Goal: Transaction & Acquisition: Subscribe to service/newsletter

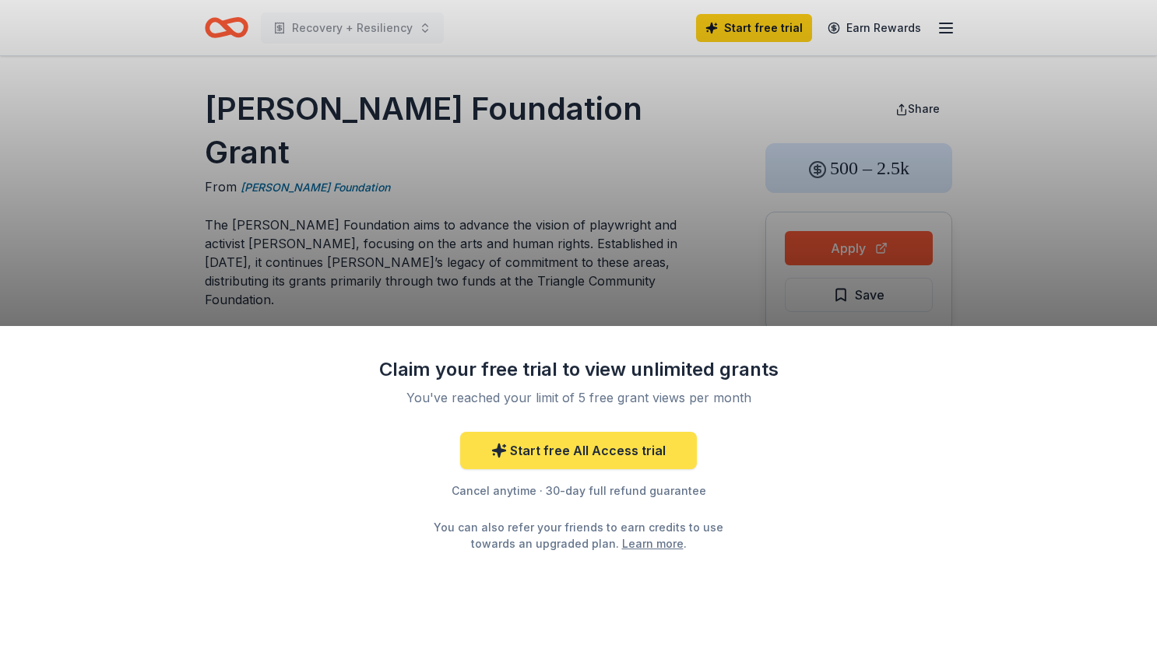
click at [594, 450] on link "Start free All Access trial" at bounding box center [578, 450] width 237 height 37
click at [519, 449] on link "Start free All Access trial" at bounding box center [578, 450] width 237 height 37
click at [548, 444] on link "Start free All Access trial" at bounding box center [578, 450] width 237 height 37
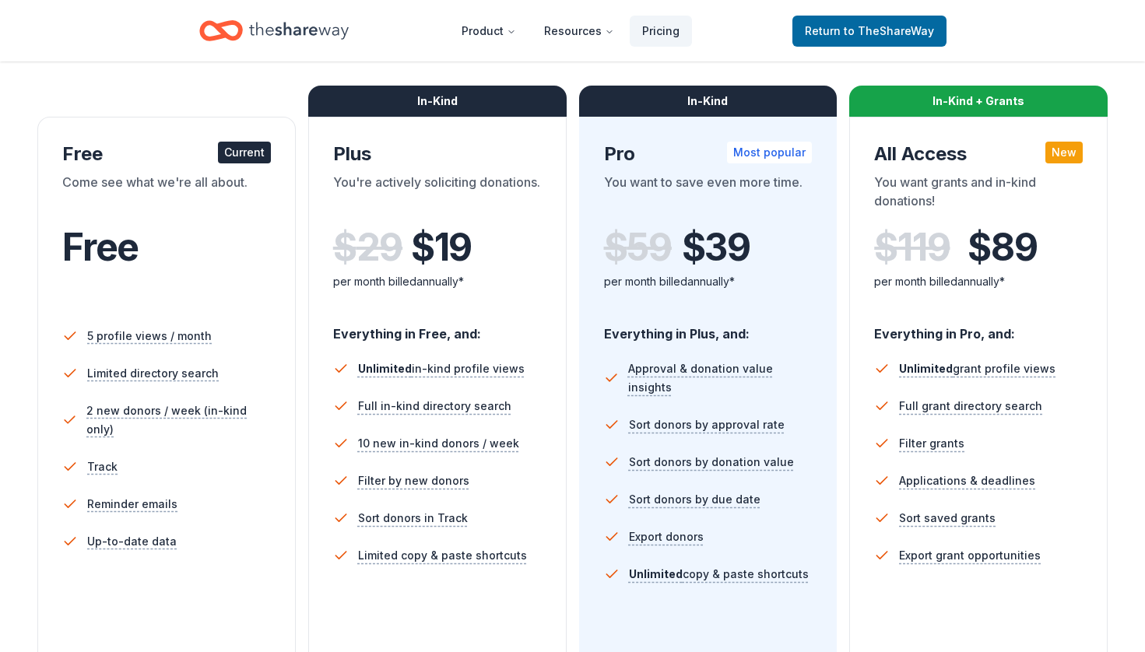
scroll to position [219, 0]
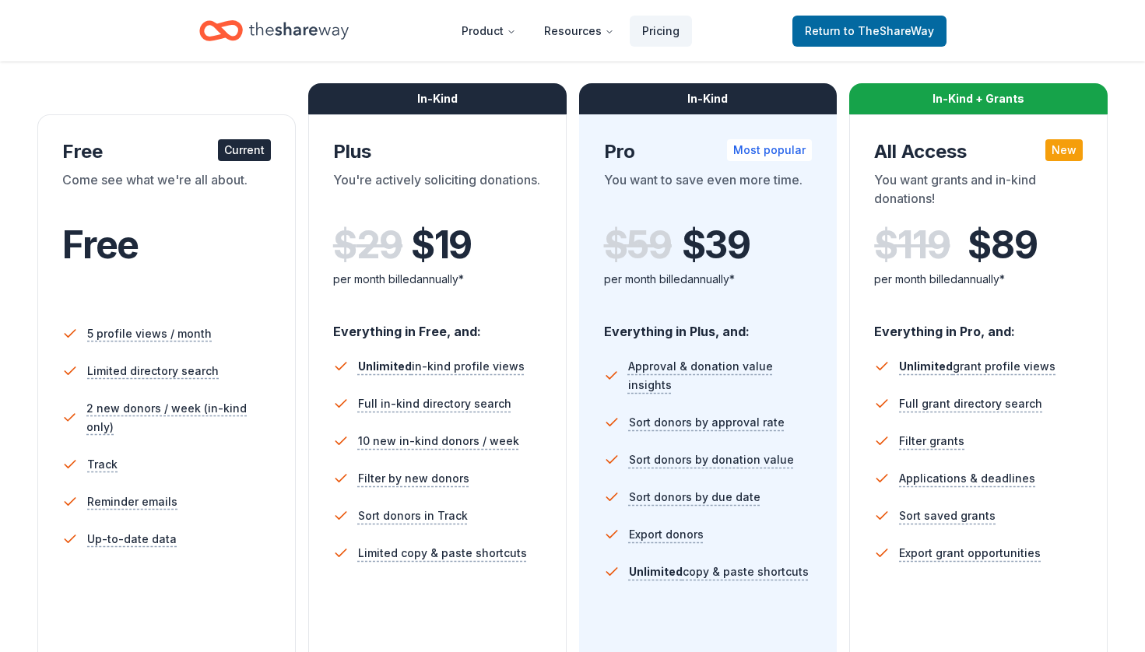
click at [247, 149] on div "Current" at bounding box center [244, 150] width 53 height 22
click at [172, 188] on div "Come see what we're all about." at bounding box center [166, 192] width 209 height 44
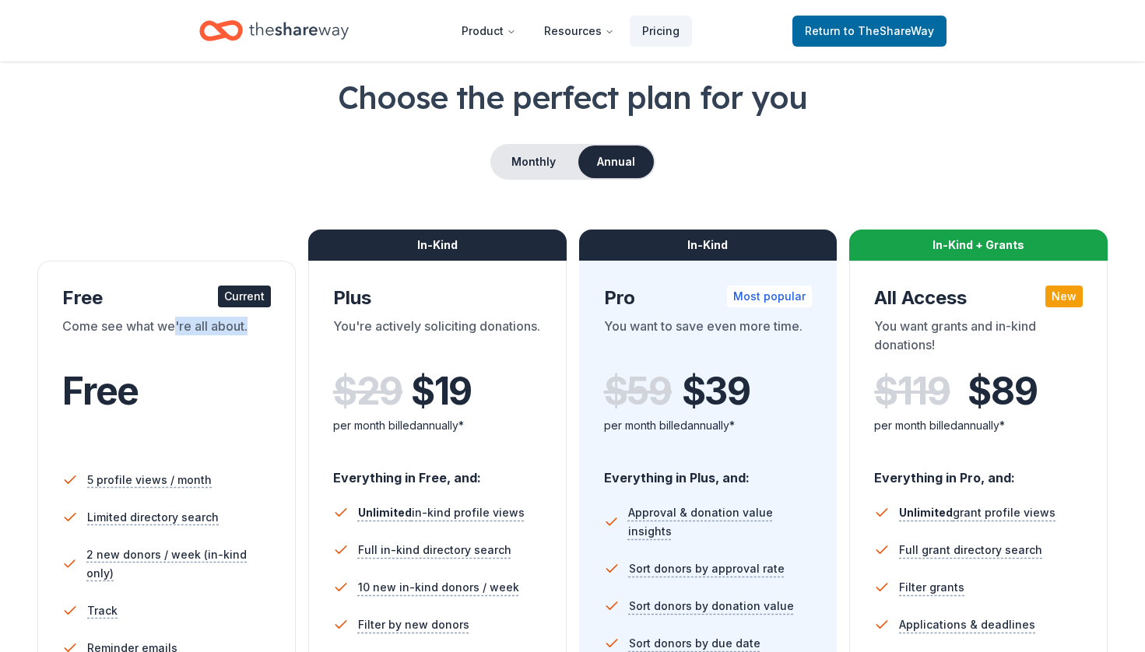
scroll to position [0, 0]
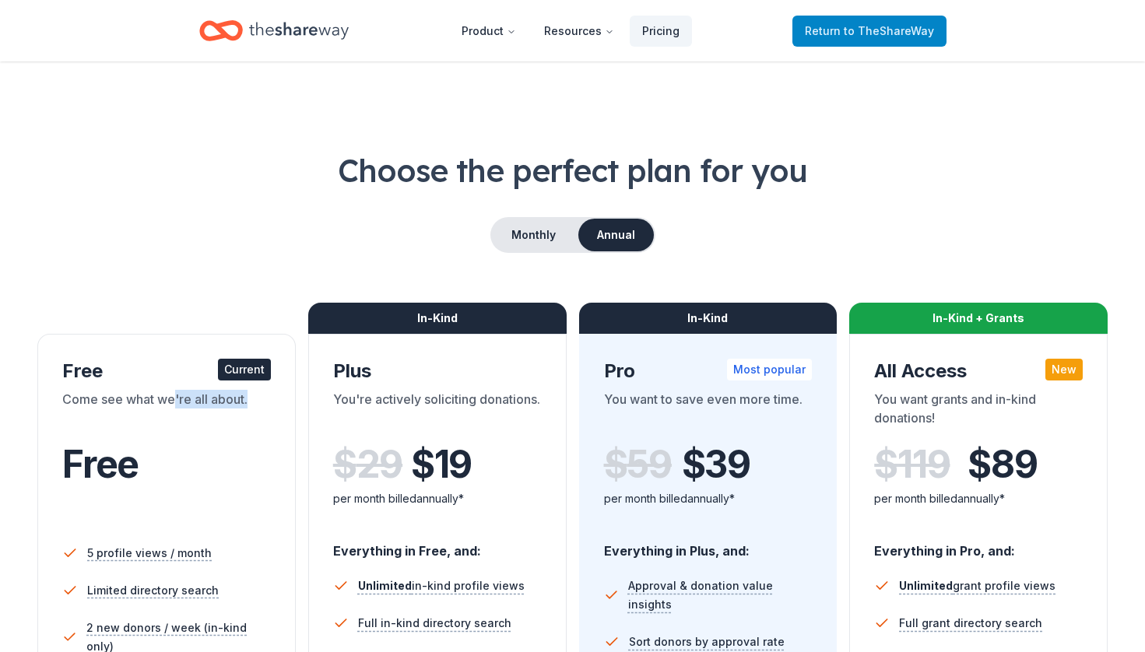
click at [848, 26] on span "to TheShareWay" at bounding box center [889, 30] width 90 height 13
